Goal: Task Accomplishment & Management: Manage account settings

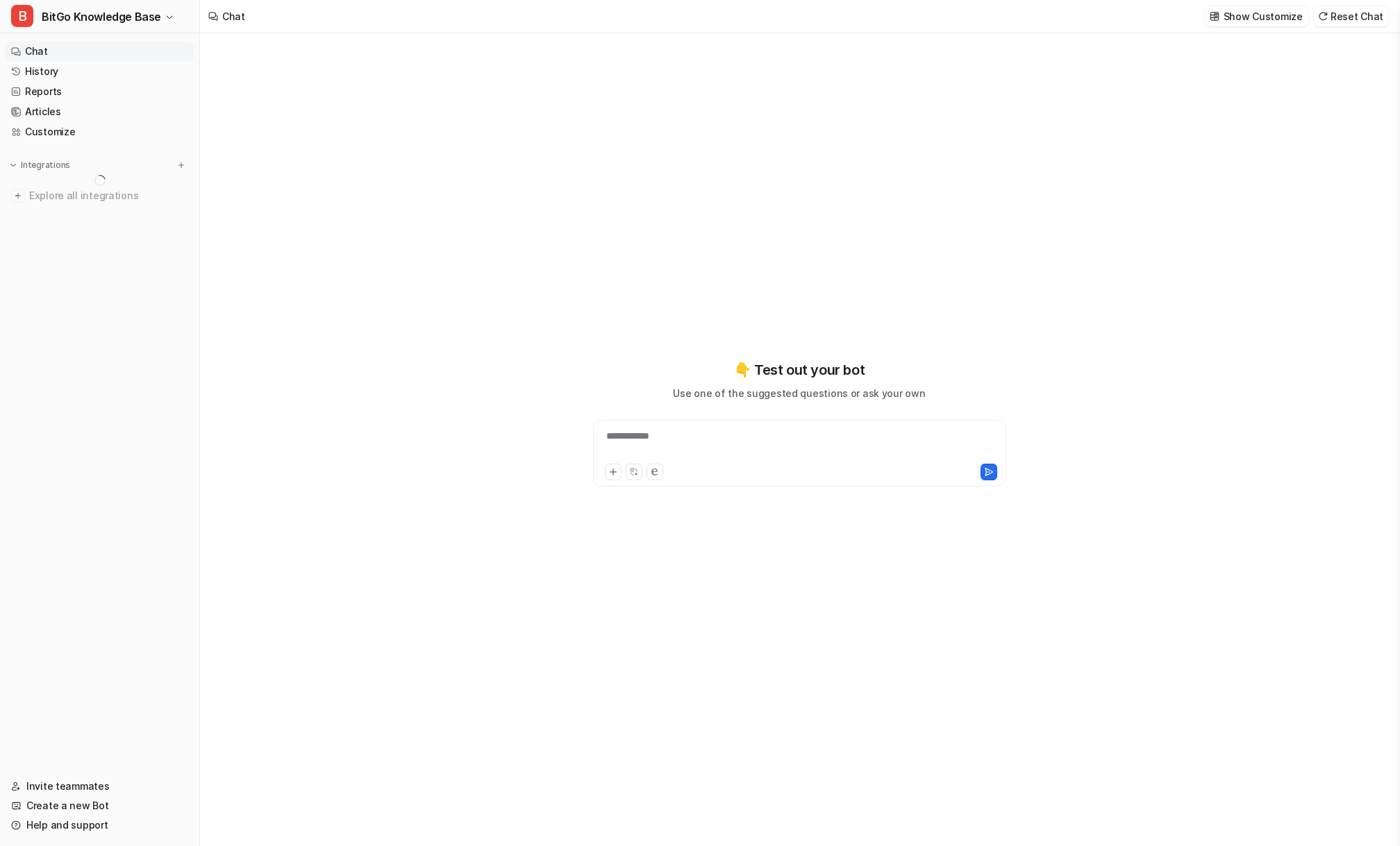
click at [300, 9] on div "Chat Show Customize Reset Chat" at bounding box center [800, 16] width 1200 height 33
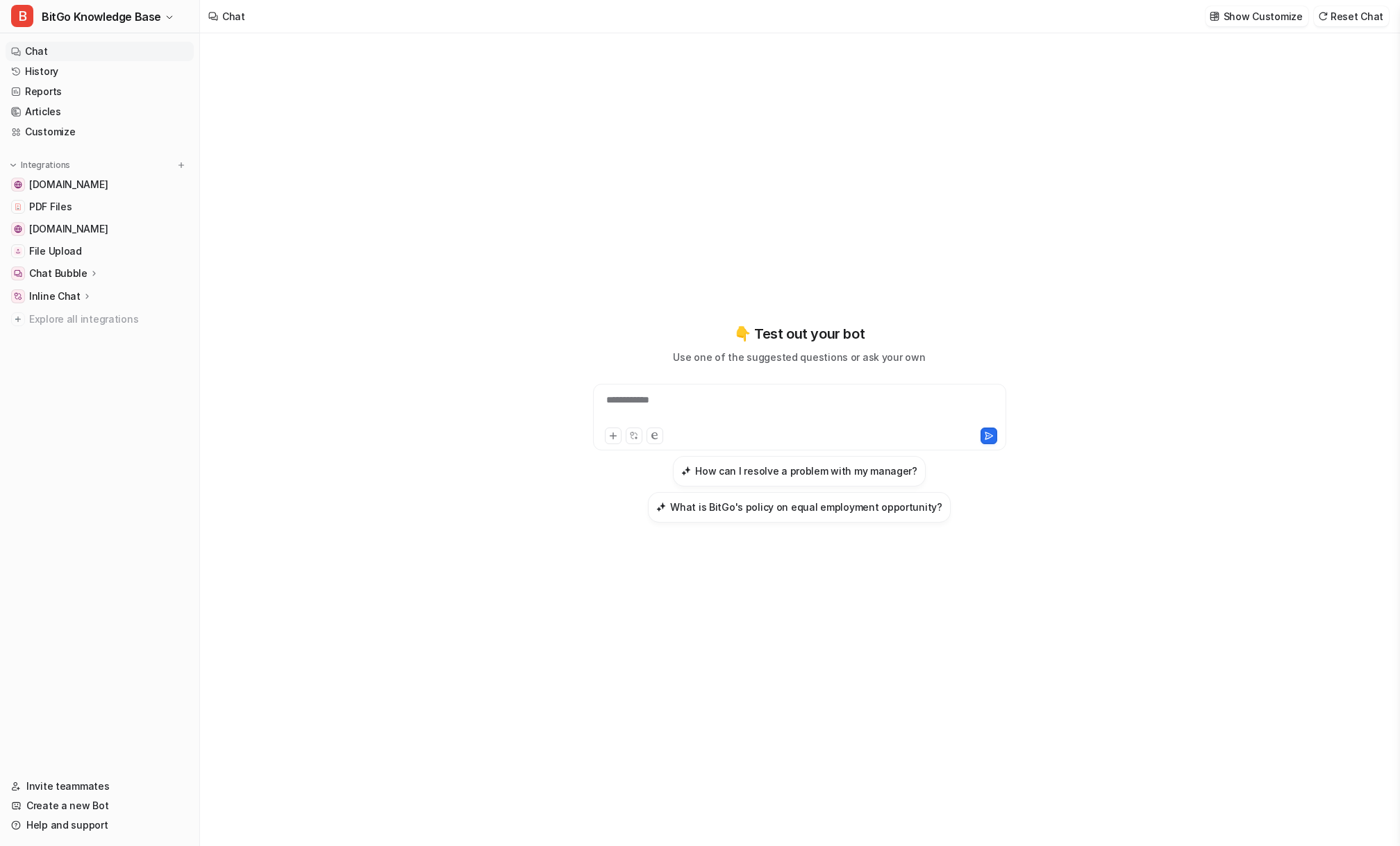
click at [357, 14] on div "Chat Show Customize Reset Chat" at bounding box center [800, 16] width 1200 height 33
click at [126, 489] on nav "Chat History Reports Articles Customize Integrations [DOMAIN_NAME] PDF Files [D…" at bounding box center [99, 401] width 199 height 730
click at [105, 472] on nav "Chat History Reports Articles Customize Integrations [DOMAIN_NAME] PDF Files [D…" at bounding box center [99, 401] width 199 height 730
click at [112, 14] on span "BitGo Knowledge Base" at bounding box center [101, 16] width 120 height 20
click at [95, 76] on div "C Client Support Bot" at bounding box center [71, 76] width 104 height 14
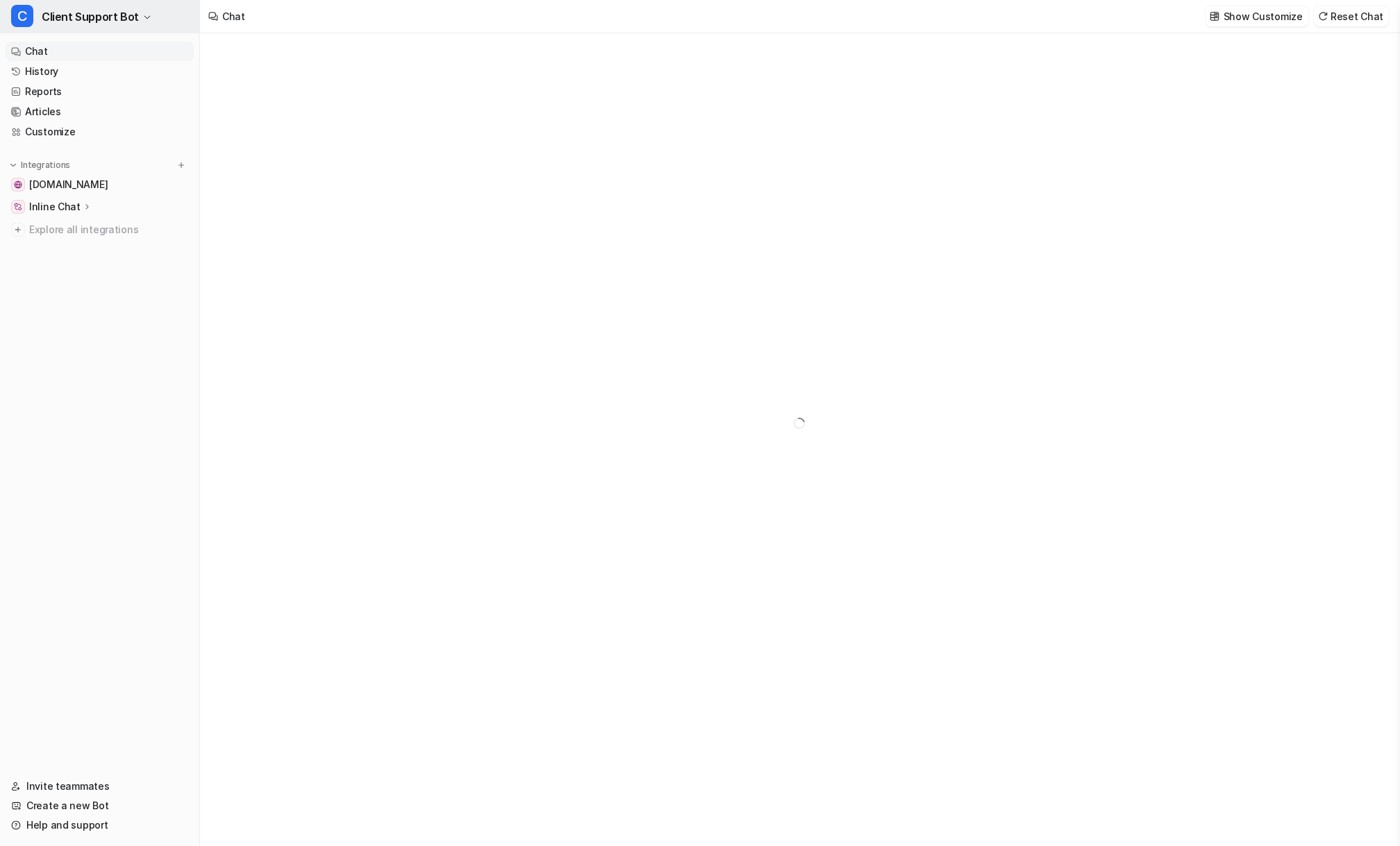
type textarea "**********"
click at [141, 9] on button "C Client Support Bot" at bounding box center [99, 16] width 199 height 33
click at [111, 126] on link "Settings" at bounding box center [111, 127] width 192 height 23
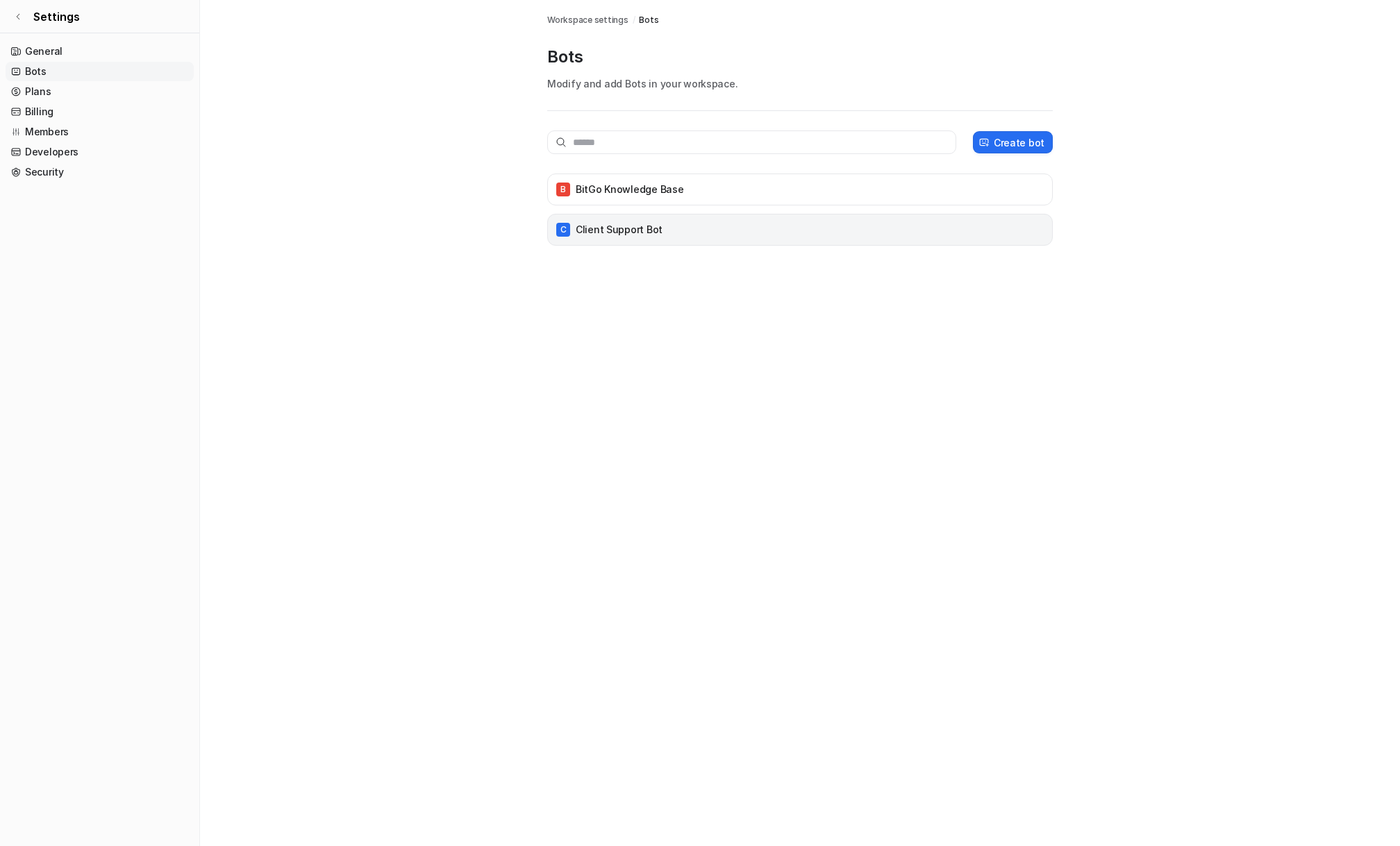
click at [619, 233] on p "Client Support Bot" at bounding box center [619, 230] width 87 height 14
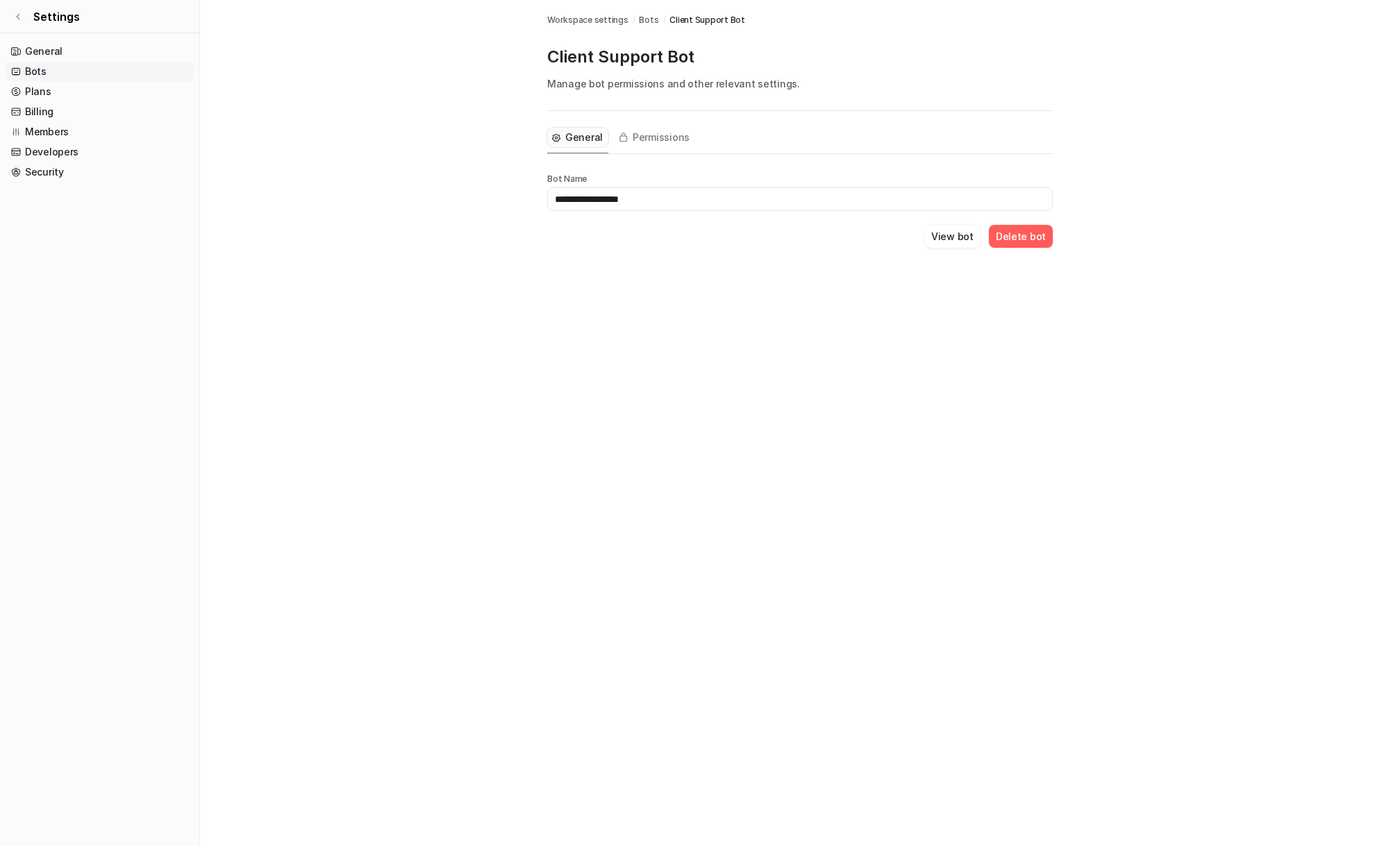
click at [1011, 233] on button "Delete bot" at bounding box center [1020, 236] width 64 height 23
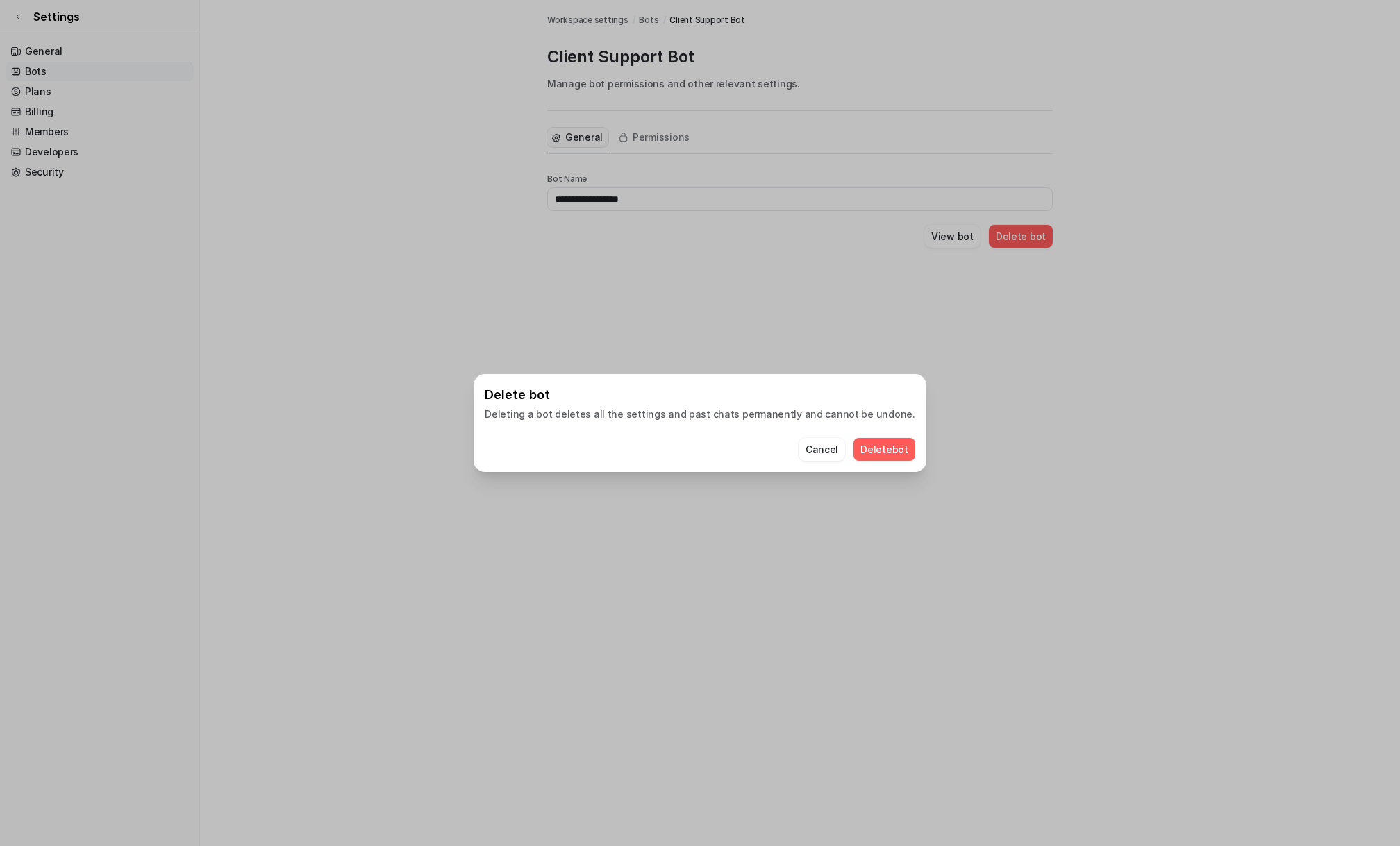
click at [871, 445] on button "Delete bot" at bounding box center [884, 449] width 62 height 23
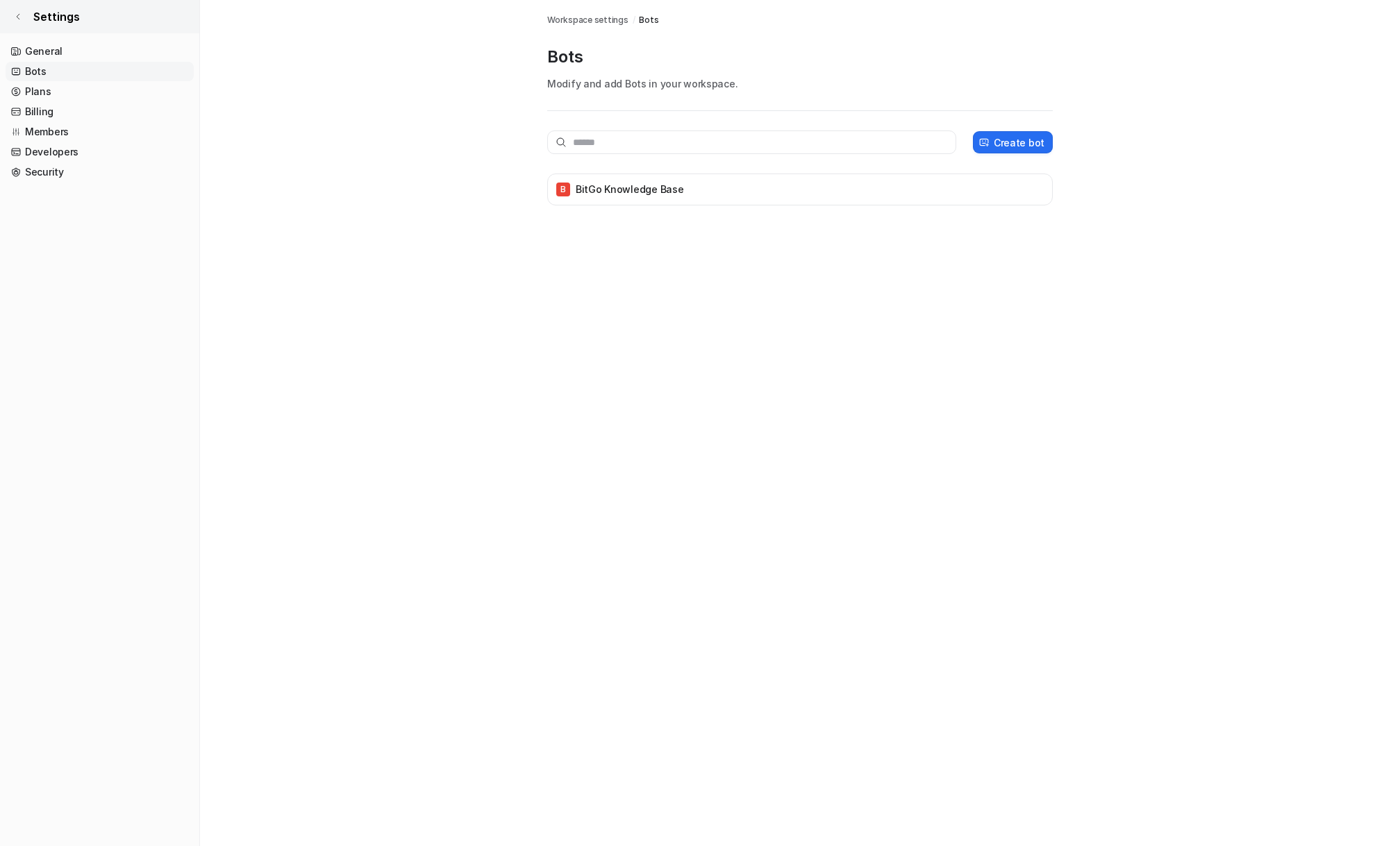
click at [28, 18] on link "Settings" at bounding box center [99, 16] width 199 height 33
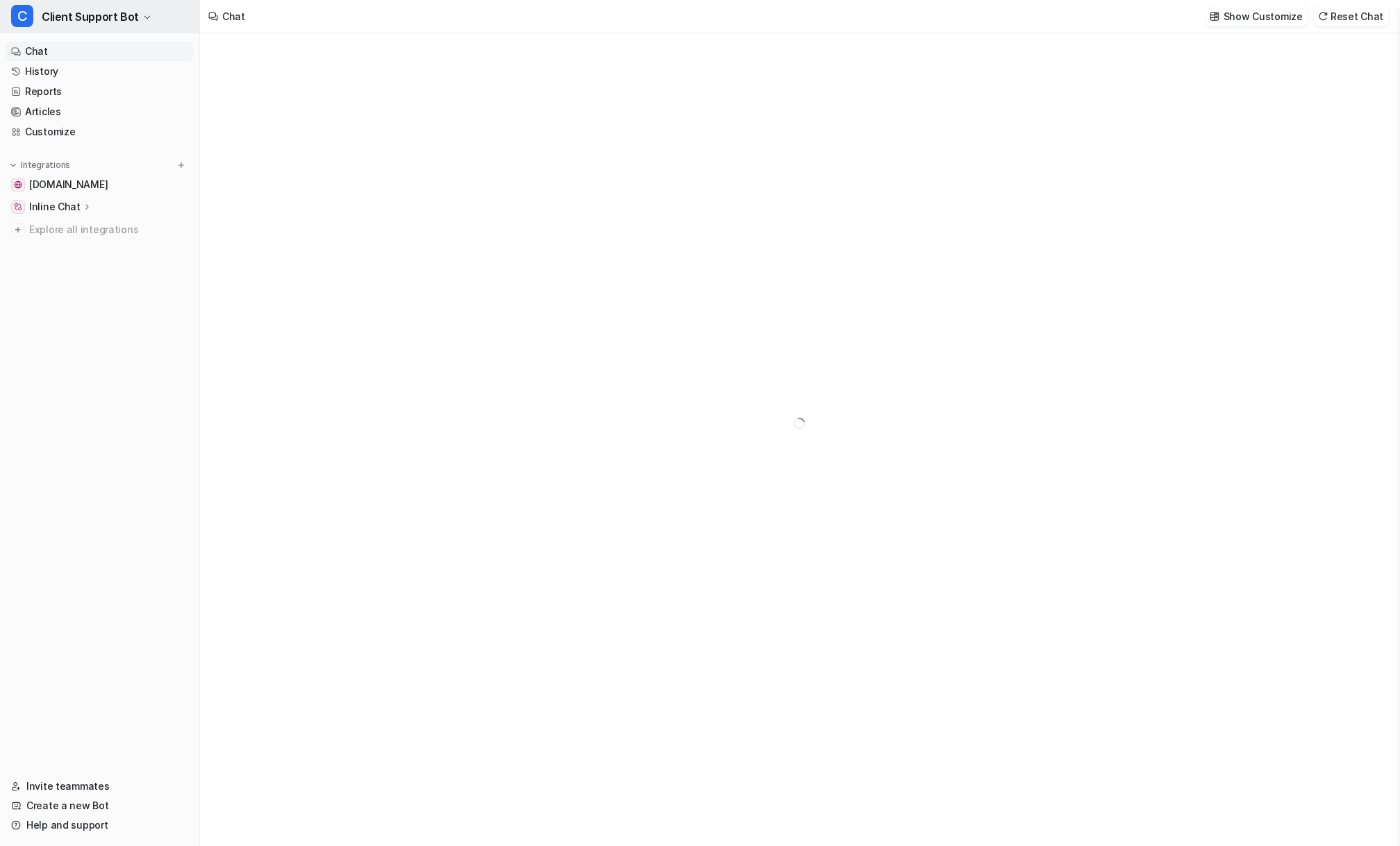
click at [97, 18] on span "Client Support Bot" at bounding box center [90, 16] width 98 height 20
click at [100, 61] on link "B BitGo Knowledge Base" at bounding box center [111, 53] width 192 height 23
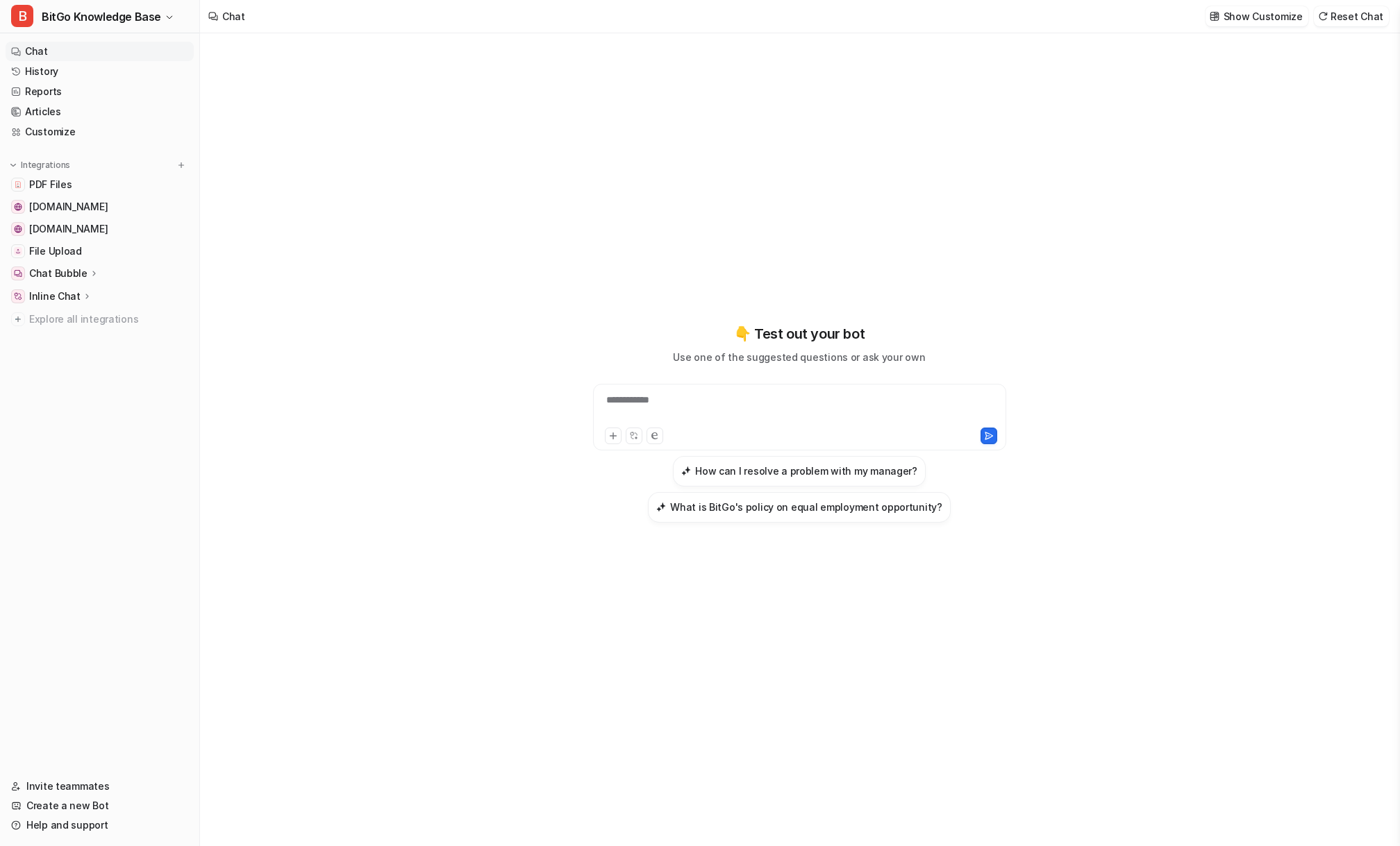
click at [90, 394] on nav "Chat History Reports Articles Customize Integrations PDF Files [DOMAIN_NAME] [D…" at bounding box center [99, 401] width 199 height 730
click at [105, 417] on nav "Chat History Reports Articles Customize Integrations PDF Files [DOMAIN_NAME] [D…" at bounding box center [99, 401] width 199 height 730
click at [100, 425] on nav "Chat History Reports Articles Customize Integrations PDF Files [DOMAIN_NAME] [D…" at bounding box center [99, 401] width 199 height 730
click at [93, 369] on nav "Chat History Reports Articles Customize Integrations PDF Files [DOMAIN_NAME] [D…" at bounding box center [99, 401] width 199 height 730
